Goal: Task Accomplishment & Management: Manage account settings

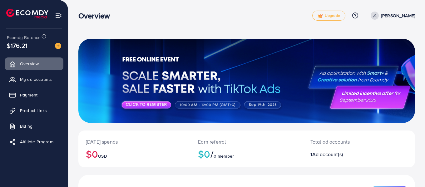
click at [377, 17] on icon at bounding box center [374, 15] width 4 height 4
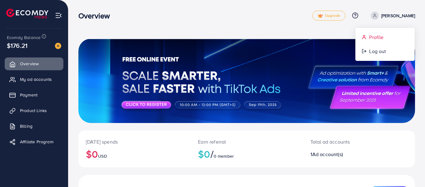
click at [382, 38] on span "Profile" at bounding box center [376, 36] width 14 height 7
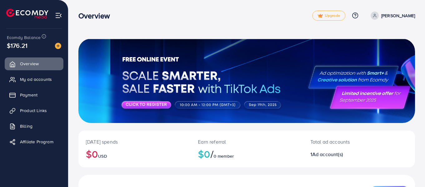
select select "*********"
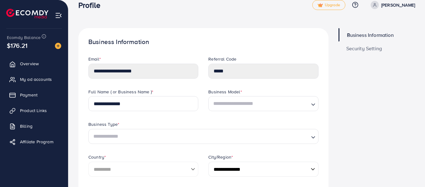
scroll to position [12, 0]
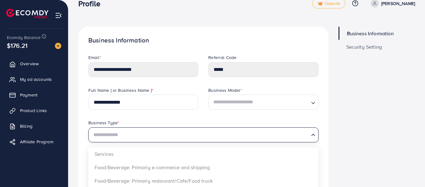
click at [277, 134] on input "Search for option" at bounding box center [199, 135] width 217 height 12
click at [285, 123] on div "Business Type *" at bounding box center [203, 124] width 230 height 8
click at [285, 120] on div "Business Type *" at bounding box center [203, 124] width 230 height 8
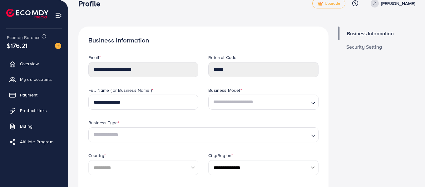
click at [285, 120] on div "Business Type *" at bounding box center [203, 124] width 230 height 8
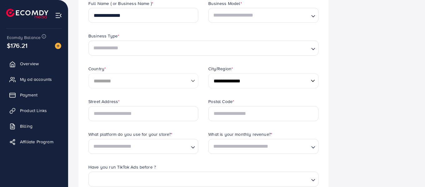
scroll to position [99, 0]
click at [27, 110] on span "Product Links" at bounding box center [35, 110] width 27 height 6
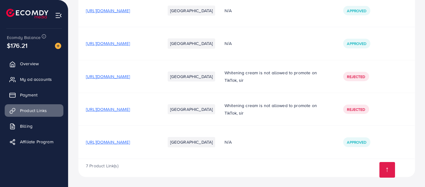
scroll to position [243, 0]
click at [33, 80] on span "My ad accounts" at bounding box center [38, 79] width 32 height 6
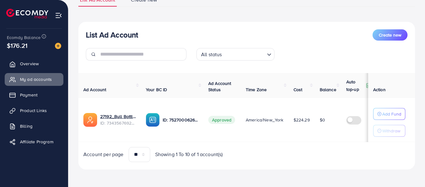
scroll to position [54, 0]
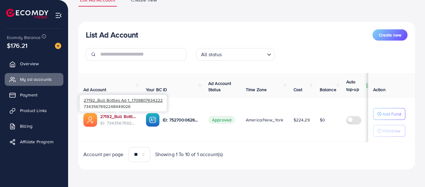
click at [105, 116] on link "27192_Bull Bottles Ad 1_1709807634222" at bounding box center [118, 116] width 36 height 6
click at [124, 116] on link "27192_Bull Bottles Ad 1_1709807634222" at bounding box center [118, 116] width 36 height 6
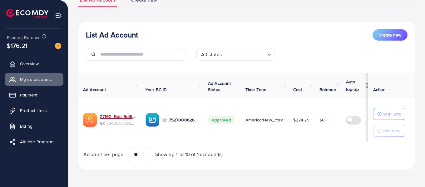
scroll to position [0, 0]
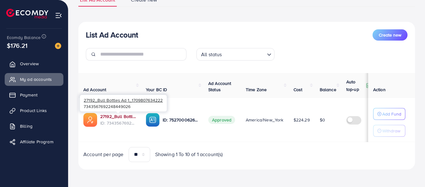
click at [113, 114] on link "27192_Bull Bottles Ad 1_1709807634222" at bounding box center [118, 116] width 36 height 6
